Goal: Information Seeking & Learning: Learn about a topic

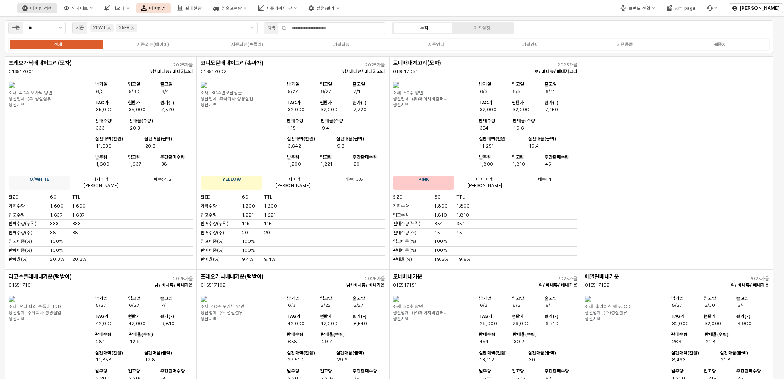
click at [52, 8] on div "아이템 검색" at bounding box center [41, 8] width 22 height 5
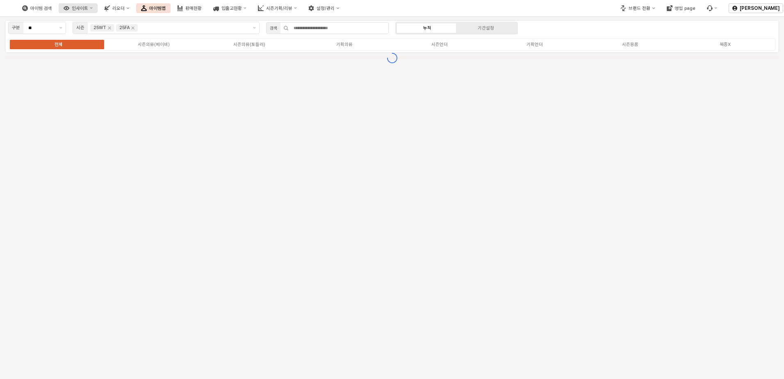
click at [88, 11] on div "인사이트" at bounding box center [80, 8] width 16 height 5
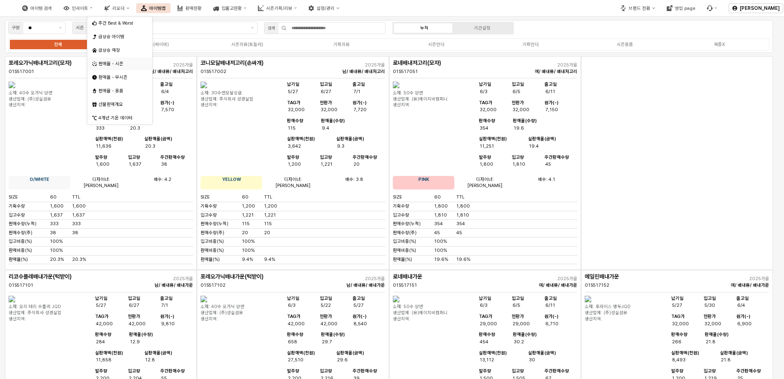
click at [121, 61] on div "판매율 - 시즌" at bounding box center [120, 64] width 44 height 6
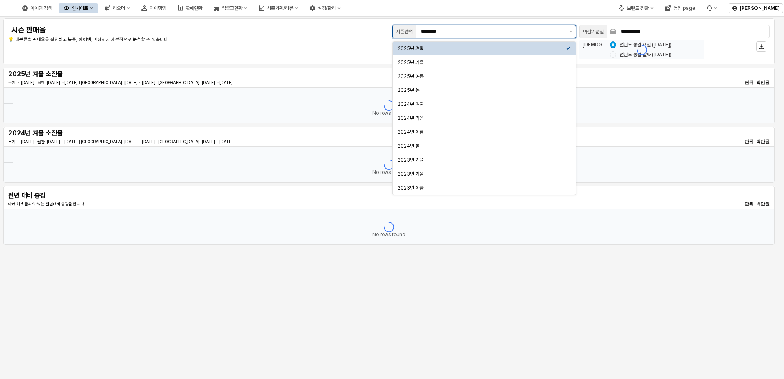
click at [487, 32] on input "********" at bounding box center [492, 31] width 143 height 8
click at [455, 60] on div "2025년 가을" at bounding box center [482, 62] width 168 height 7
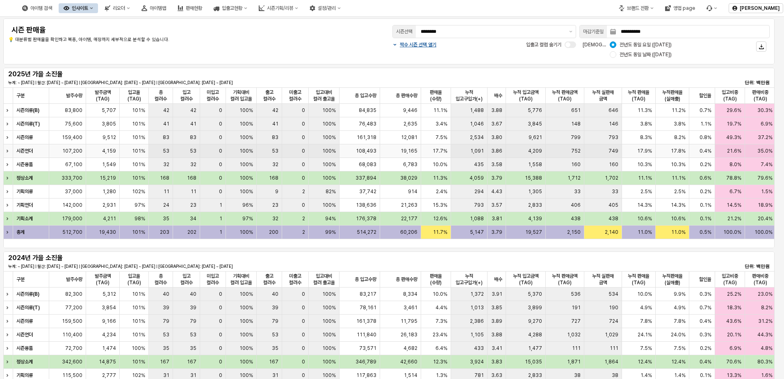
click at [9, 152] on div "Expand row" at bounding box center [8, 150] width 11 height 13
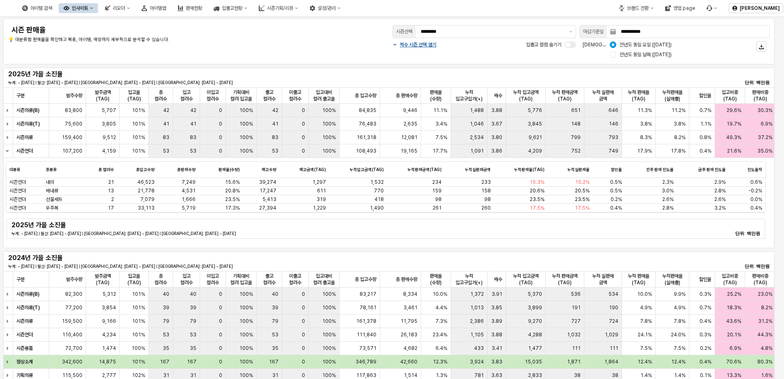
drag, startPoint x: 276, startPoint y: 245, endPoint x: 281, endPoint y: 245, distance: 4.5
click at [281, 245] on div "구분 구분 발주수량 발주수량 발주금액(TAG) 발주금액(TAG) 입고율(TAG) 입고율(TAG) 총 컬러수 총 컬러수 입고 컬러수 입고 컬러수…" at bounding box center [388, 167] width 771 height 161
click at [8, 154] on div "Collapse row" at bounding box center [8, 150] width 11 height 13
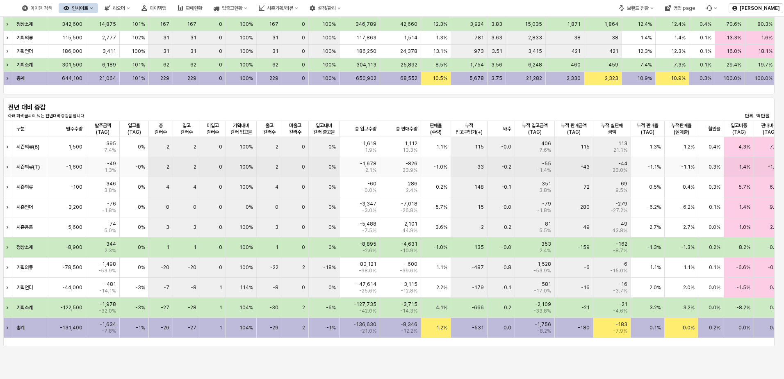
scroll to position [404, 0]
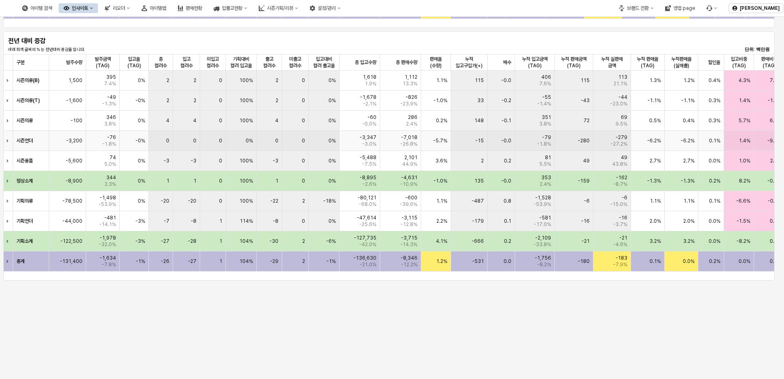
click at [10, 142] on div "Expand row" at bounding box center [8, 141] width 11 height 20
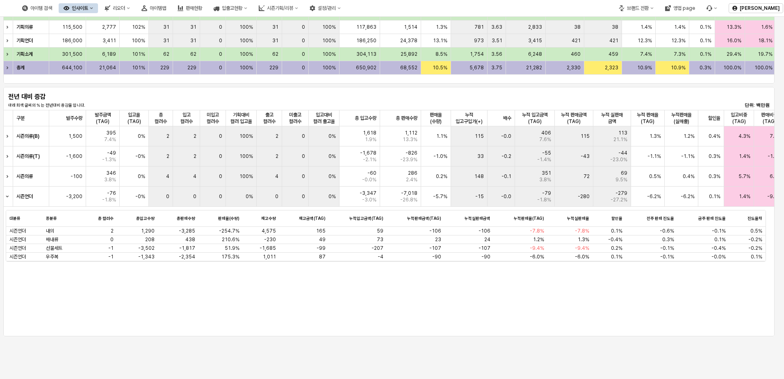
scroll to position [281, 0]
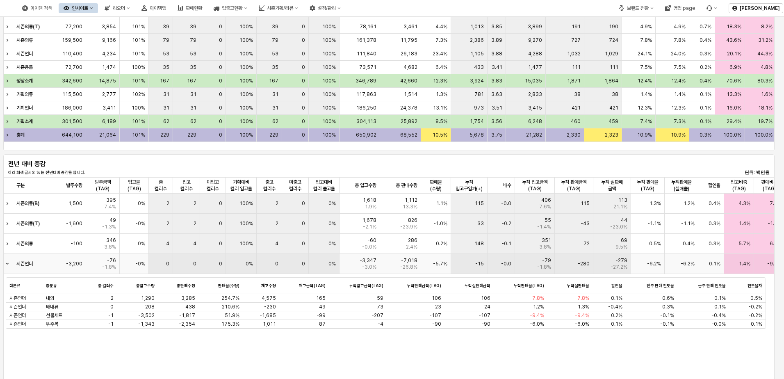
click at [426, 262] on div "-5.7%" at bounding box center [436, 264] width 30 height 20
click at [454, 273] on div "-15" at bounding box center [469, 264] width 36 height 20
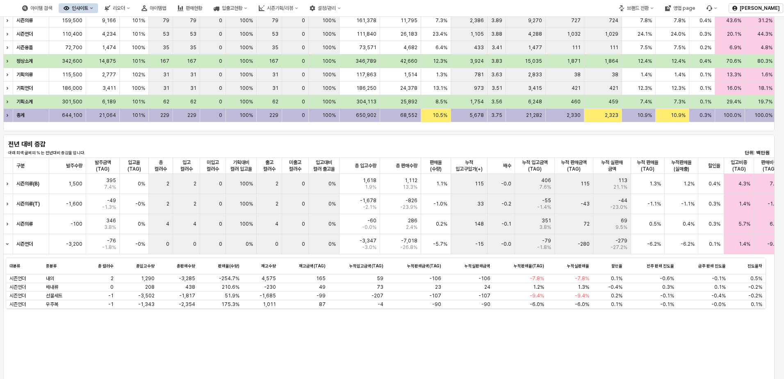
scroll to position [363, 0]
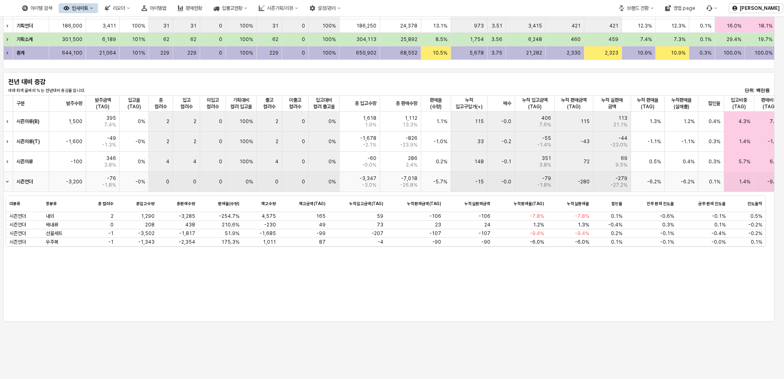
click at [9, 183] on div "Collapse row" at bounding box center [8, 182] width 11 height 20
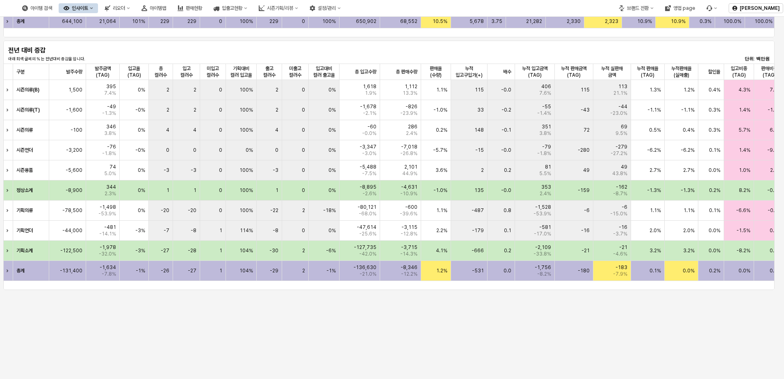
scroll to position [404, 0]
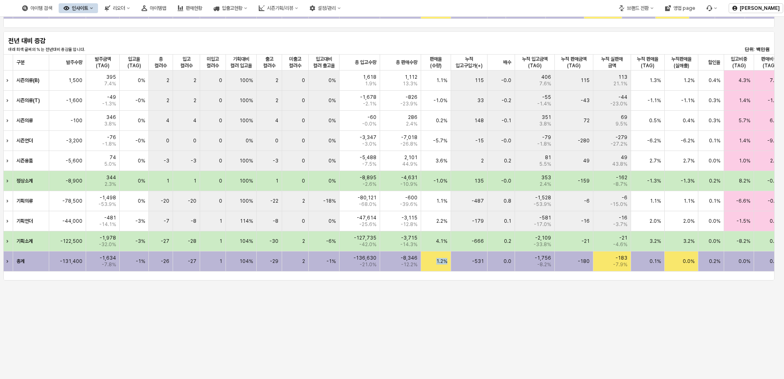
drag, startPoint x: 436, startPoint y: 259, endPoint x: 452, endPoint y: 262, distance: 16.7
click at [452, 262] on div "총계 -131,400 -1,634 -7.8% -1% -26 -27 1 104% -29 2 -1% -136,630 -21.0% -8,346 -1…" at bounding box center [636, 261] width 1267 height 20
drag, startPoint x: 452, startPoint y: 255, endPoint x: 452, endPoint y: 139, distance: 116.0
click at [452, 139] on div "시즌언더 -3,200 -76 -1.8% -0% 0 0 0 0% 0 0 0% -3,347 -3.0% -7,018 -26.8% -5.7% -15 …" at bounding box center [636, 141] width 1267 height 20
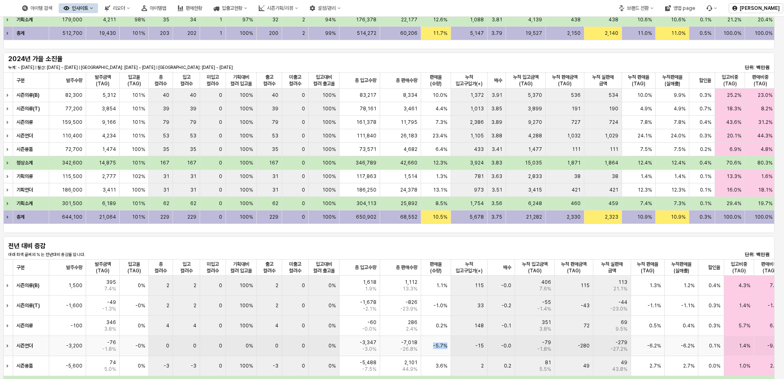
scroll to position [0, 0]
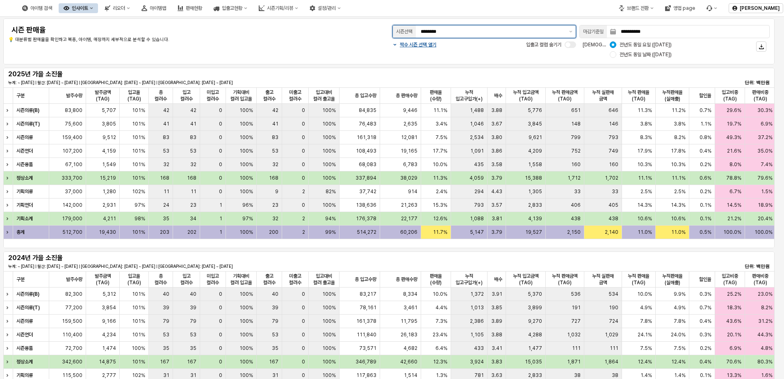
click at [492, 35] on input "********" at bounding box center [492, 31] width 143 height 8
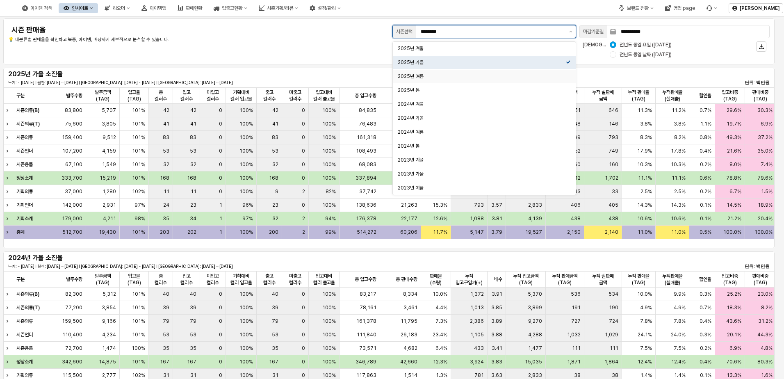
click at [457, 74] on div "2025년 여름" at bounding box center [482, 76] width 168 height 7
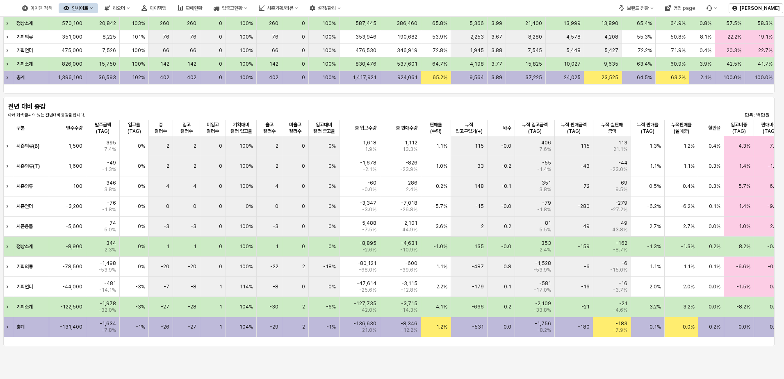
scroll to position [404, 0]
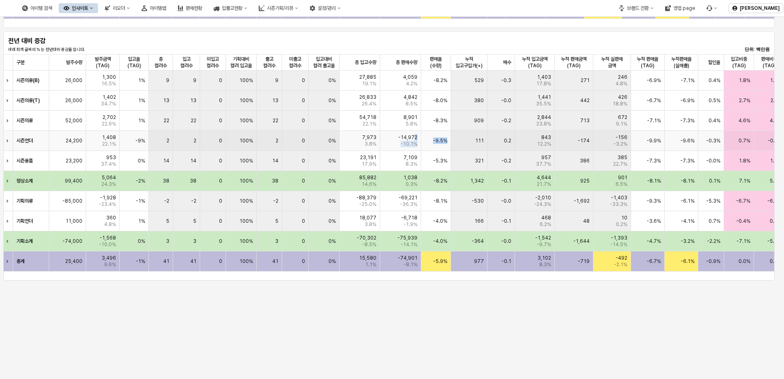
drag, startPoint x: 414, startPoint y: 139, endPoint x: 467, endPoint y: 141, distance: 52.9
click at [467, 141] on div "시즌언더 24,200 1,408 22.1% -9% 2 2 0 100% 2 0 0% 7,973 3.8% -14,972 -10.1% -9.5% 1…" at bounding box center [636, 141] width 1267 height 20
drag, startPoint x: 467, startPoint y: 141, endPoint x: 442, endPoint y: 140, distance: 25.0
click at [442, 140] on span "-9.5%" at bounding box center [440, 140] width 14 height 7
drag, startPoint x: 430, startPoint y: 140, endPoint x: 458, endPoint y: 141, distance: 27.5
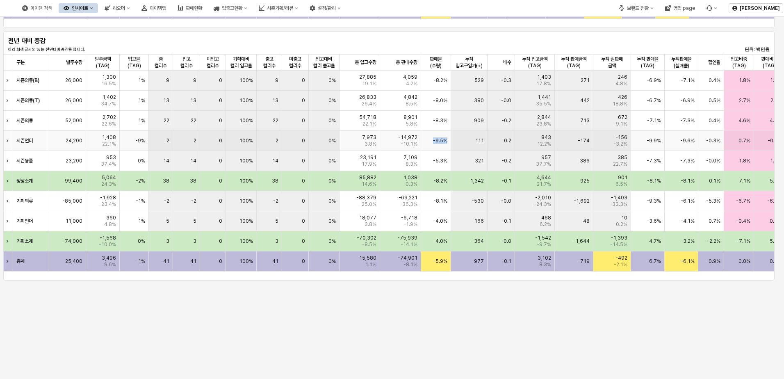
click at [458, 141] on div "시즌언더 24,200 1,408 22.1% -9% 2 2 0 100% 2 0 0% 7,973 3.8% -14,972 -10.1% -9.5% 1…" at bounding box center [636, 141] width 1267 height 20
click at [455, 140] on div "111" at bounding box center [469, 141] width 36 height 20
drag, startPoint x: 420, startPoint y: 145, endPoint x: 425, endPoint y: 145, distance: 4.5
click at [425, 145] on div "시즌언더 24,200 1,408 22.1% -9% 2 2 0 100% 2 0 0% 7,973 3.8% -14,972 -10.1% -9.5% 1…" at bounding box center [636, 141] width 1267 height 20
drag, startPoint x: 446, startPoint y: 141, endPoint x: 415, endPoint y: 140, distance: 31.6
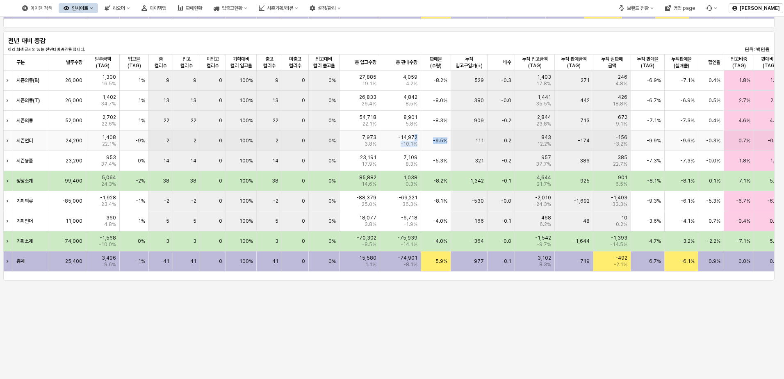
click at [415, 140] on div "시즌언더 24,200 1,408 22.1% -9% 2 2 0 100% 2 0 0% 7,973 3.8% -14,972 -10.1% -9.5% 1…" at bounding box center [636, 141] width 1267 height 20
drag, startPoint x: 415, startPoint y: 140, endPoint x: 510, endPoint y: 138, distance: 95.5
click at [510, 138] on span "0.2" at bounding box center [507, 140] width 7 height 7
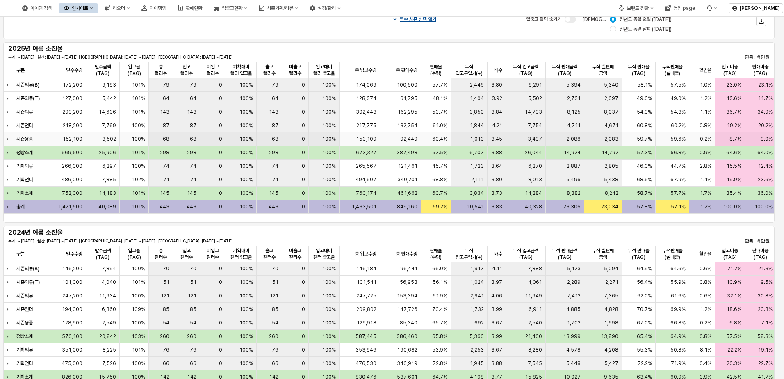
scroll to position [0, 0]
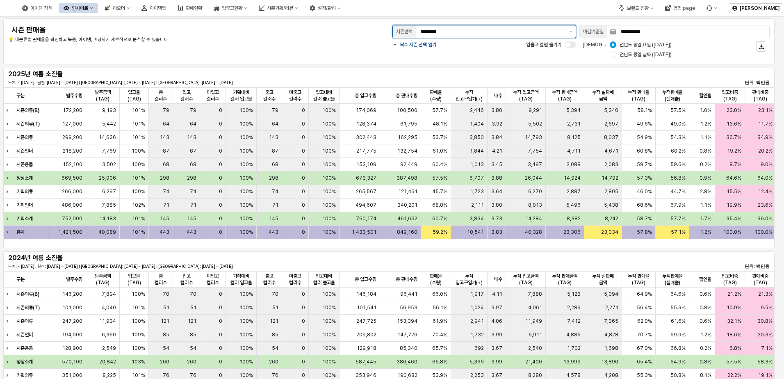
click at [483, 39] on div "시즌선택 ********" at bounding box center [484, 31] width 190 height 16
click at [567, 31] on button "제안 사항 표시" at bounding box center [571, 31] width 10 height 12
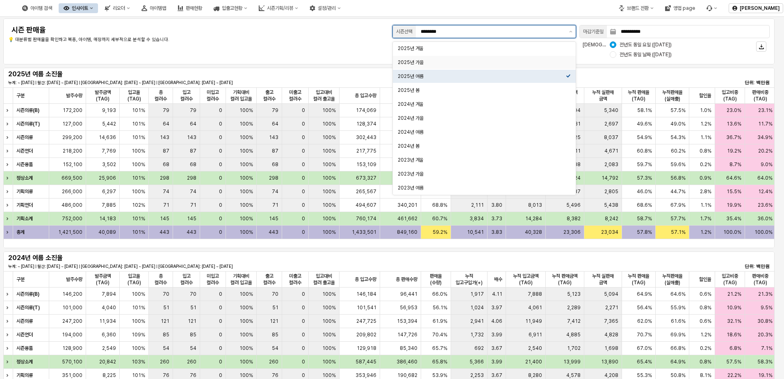
click at [475, 63] on div "2025년 가을" at bounding box center [482, 62] width 168 height 7
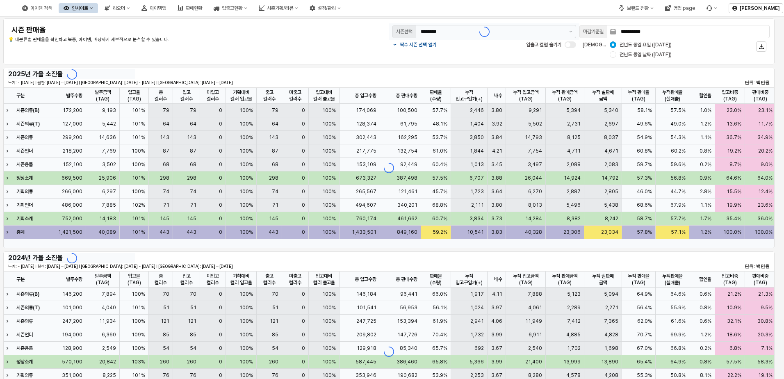
click at [374, 49] on div "**********" at bounding box center [388, 41] width 761 height 36
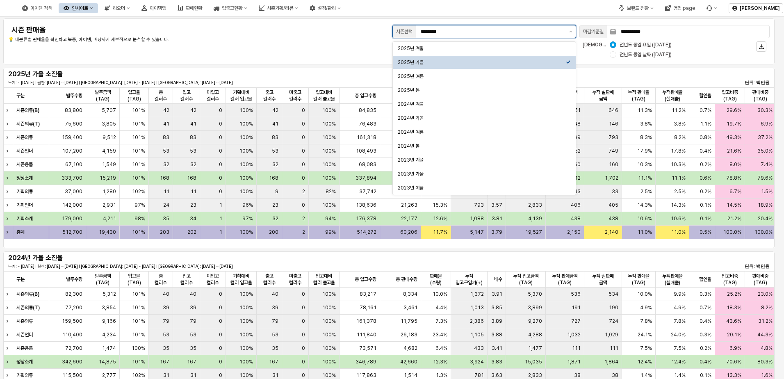
click at [531, 34] on input "********" at bounding box center [492, 31] width 143 height 8
click at [477, 74] on div "2025년 여름" at bounding box center [482, 76] width 168 height 7
type input "********"
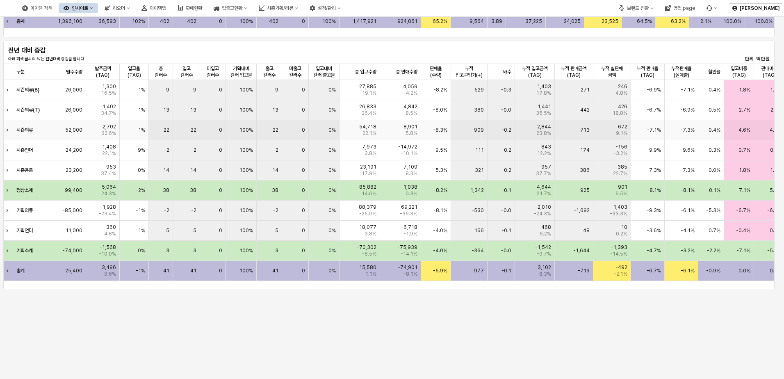
scroll to position [404, 0]
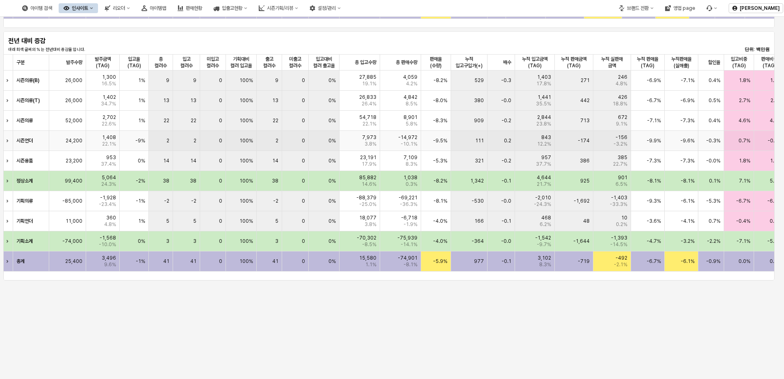
click at [430, 149] on div "-9.5%" at bounding box center [436, 141] width 30 height 20
click at [411, 139] on span "-14,972" at bounding box center [407, 137] width 19 height 7
click at [403, 135] on span "-14,972" at bounding box center [407, 137] width 19 height 7
click at [405, 134] on span "-14,972" at bounding box center [407, 137] width 19 height 7
click at [450, 140] on div "-9.5%" at bounding box center [436, 141] width 30 height 20
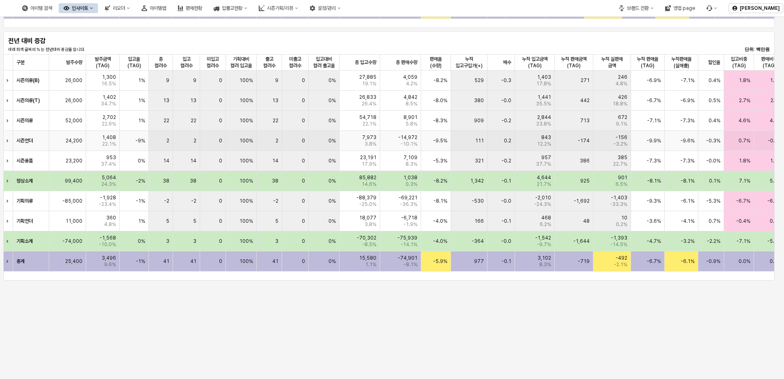
click at [9, 137] on div "Expand row" at bounding box center [8, 141] width 11 height 20
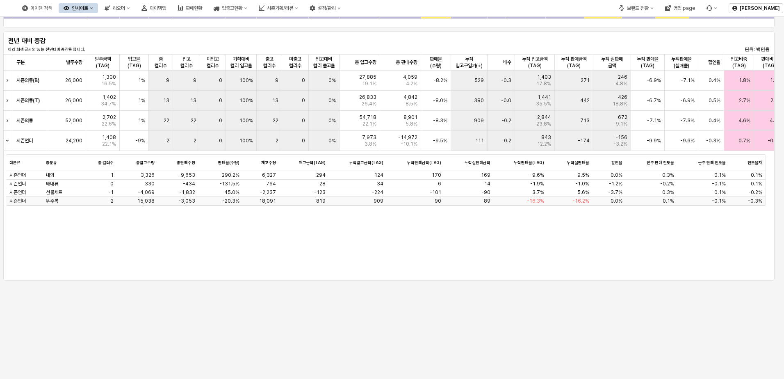
click at [536, 202] on span "-16.3%" at bounding box center [535, 201] width 17 height 7
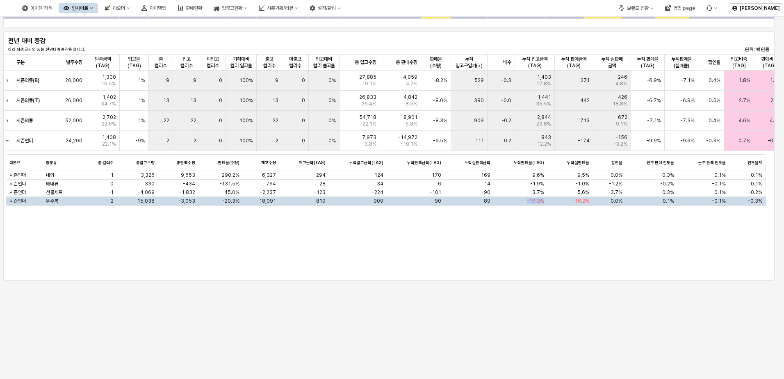
drag, startPoint x: 526, startPoint y: 201, endPoint x: 553, endPoint y: 201, distance: 27.1
click at [553, 201] on div "시즌언더 우주복 2 15,038 -3,053 -20.3% 18,091 819 909 90 89 -16.3% -16.2% 0.0% 0.1% -0…" at bounding box center [385, 201] width 759 height 9
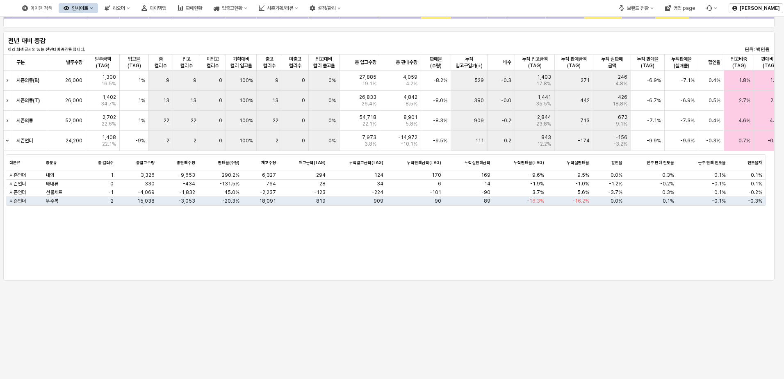
drag, startPoint x: 553, startPoint y: 201, endPoint x: 549, endPoint y: 186, distance: 15.8
click at [549, 186] on div "-1.0%" at bounding box center [569, 184] width 45 height 9
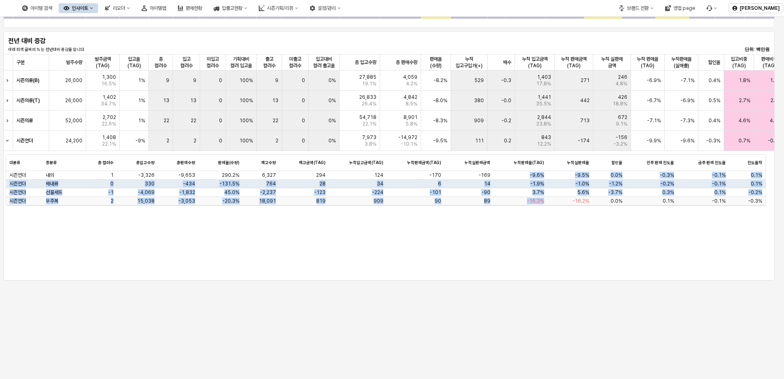
drag, startPoint x: 528, startPoint y: 176, endPoint x: 552, endPoint y: 201, distance: 34.5
click at [552, 201] on div "시즌언더 내의 1 -3,326 -9,653 290.2% 6,327 294 124 -170 -169 -9.6% -9.5% 0.0% -0.3% -…" at bounding box center [385, 188] width 759 height 34
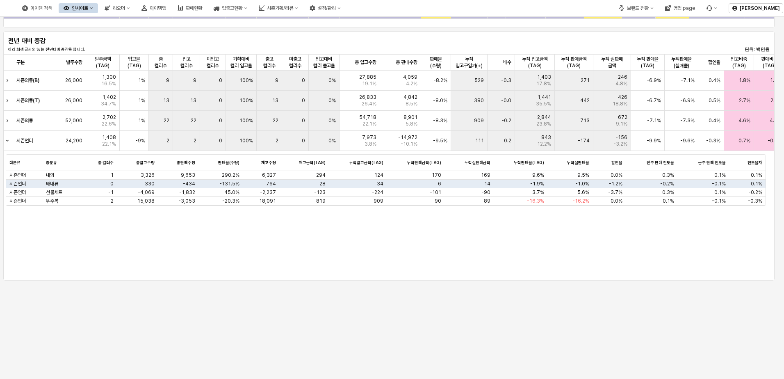
drag, startPoint x: 513, startPoint y: 218, endPoint x: 501, endPoint y: 216, distance: 12.4
click at [511, 217] on div "대분류 대분류 중분류 중분류 총 컬러수 총 컬러수 총입고수량 총입고수량 총판매수량 총판매수량 판매율(수량) 판매율(수량) 재고수량 재고수량 재…" at bounding box center [385, 262] width 765 height 223
click at [473, 219] on div "대분류 대분류 중분류 중분류 총 컬러수 총 컬러수 총입고수량 총입고수량 총판매수량 총판매수량 판매율(수량) 판매율(수량) 재고수량 재고수량 재…" at bounding box center [385, 262] width 765 height 223
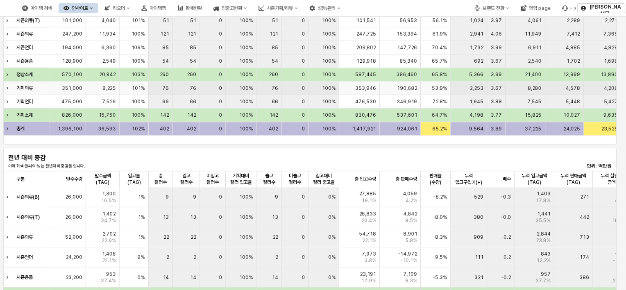
scroll to position [287, 0]
